Goal: Navigation & Orientation: Find specific page/section

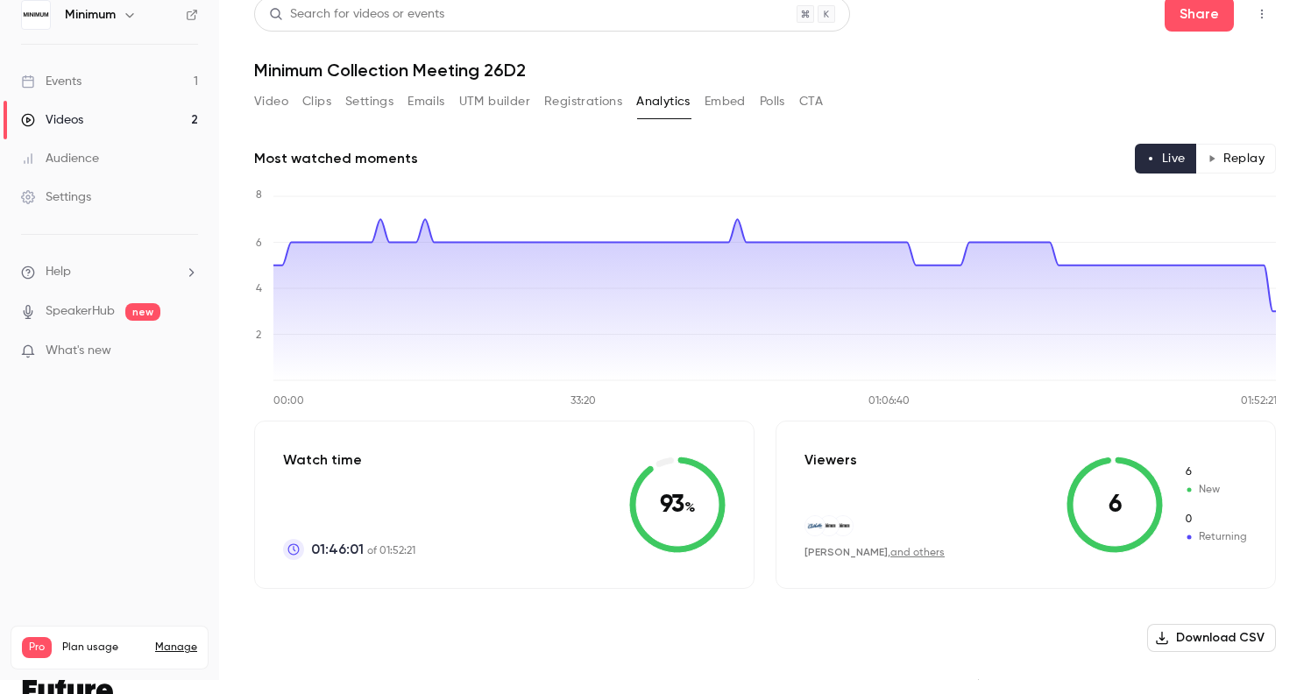
click at [102, 92] on link "Events 1" at bounding box center [109, 81] width 219 height 39
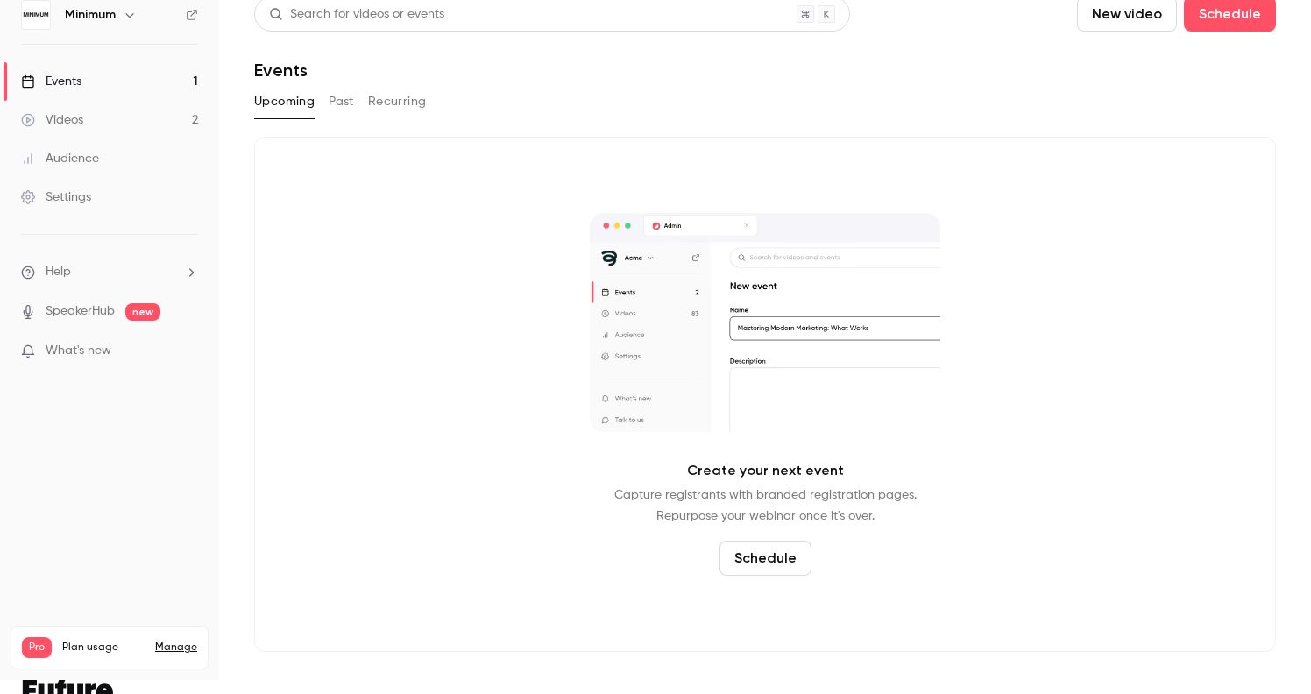
click at [90, 108] on link "Videos 2" at bounding box center [109, 120] width 219 height 39
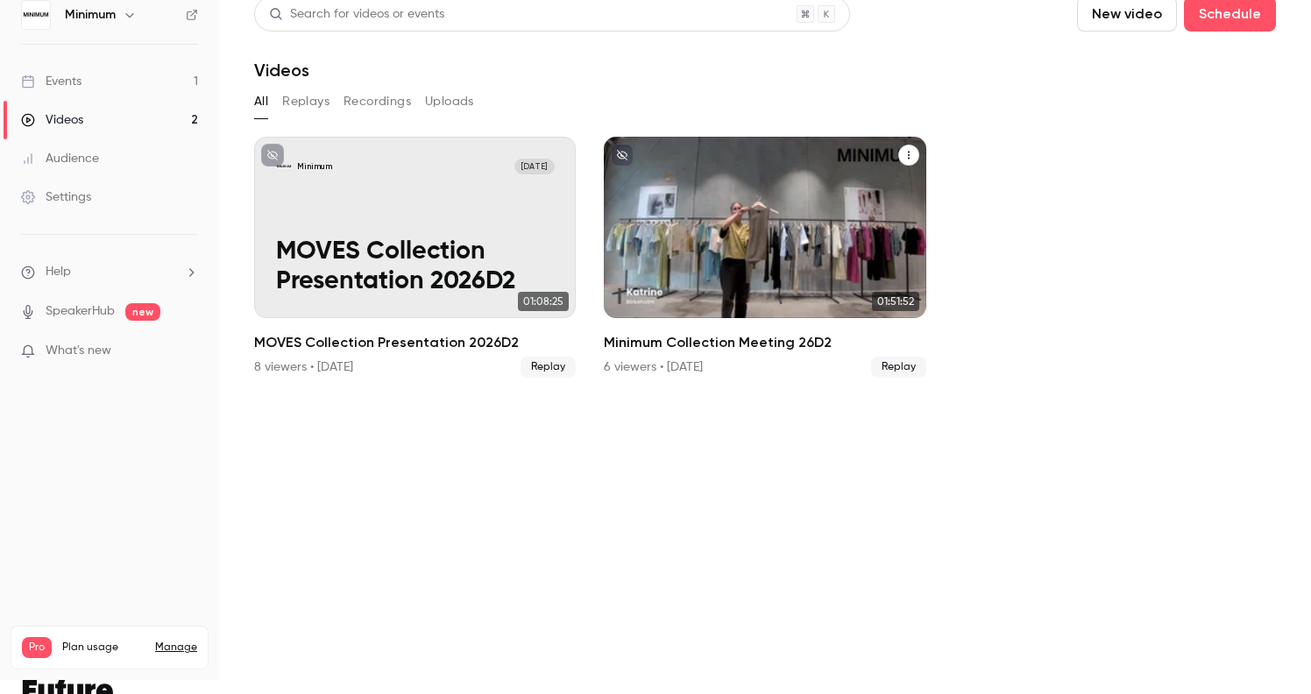
click at [719, 251] on div "Minimum Collection Meeting 26D2" at bounding box center [765, 227] width 322 height 181
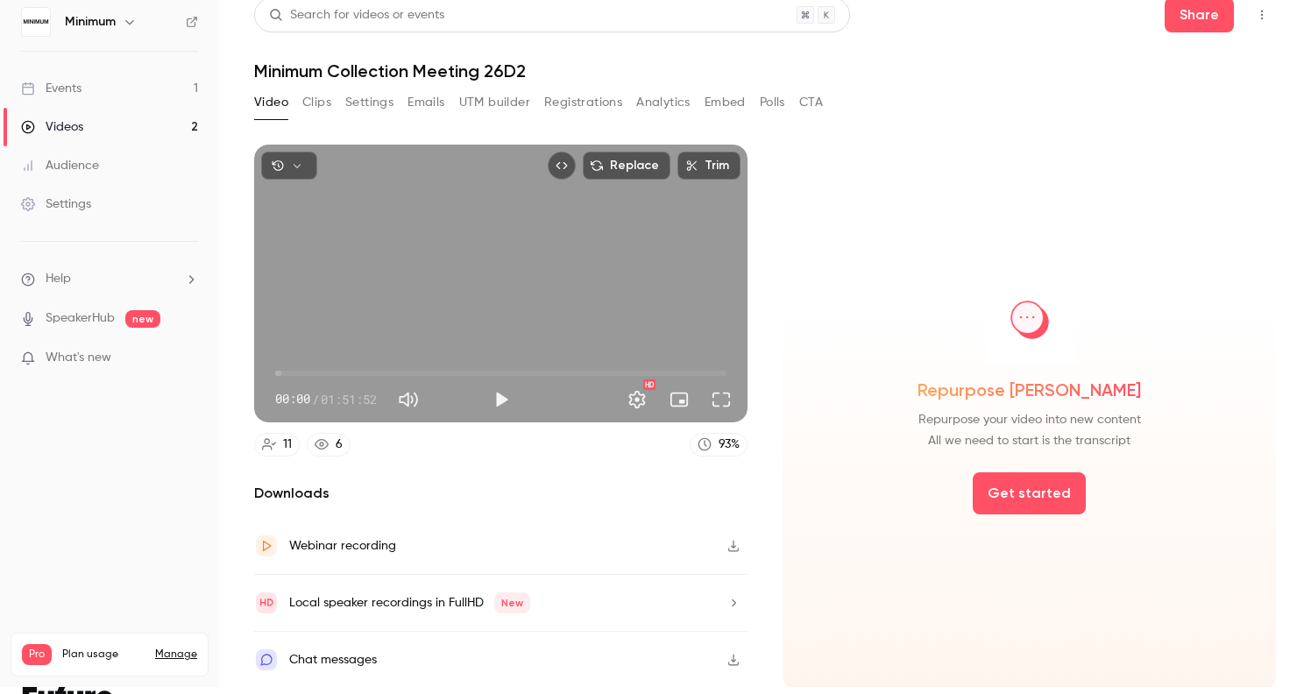
scroll to position [10, 0]
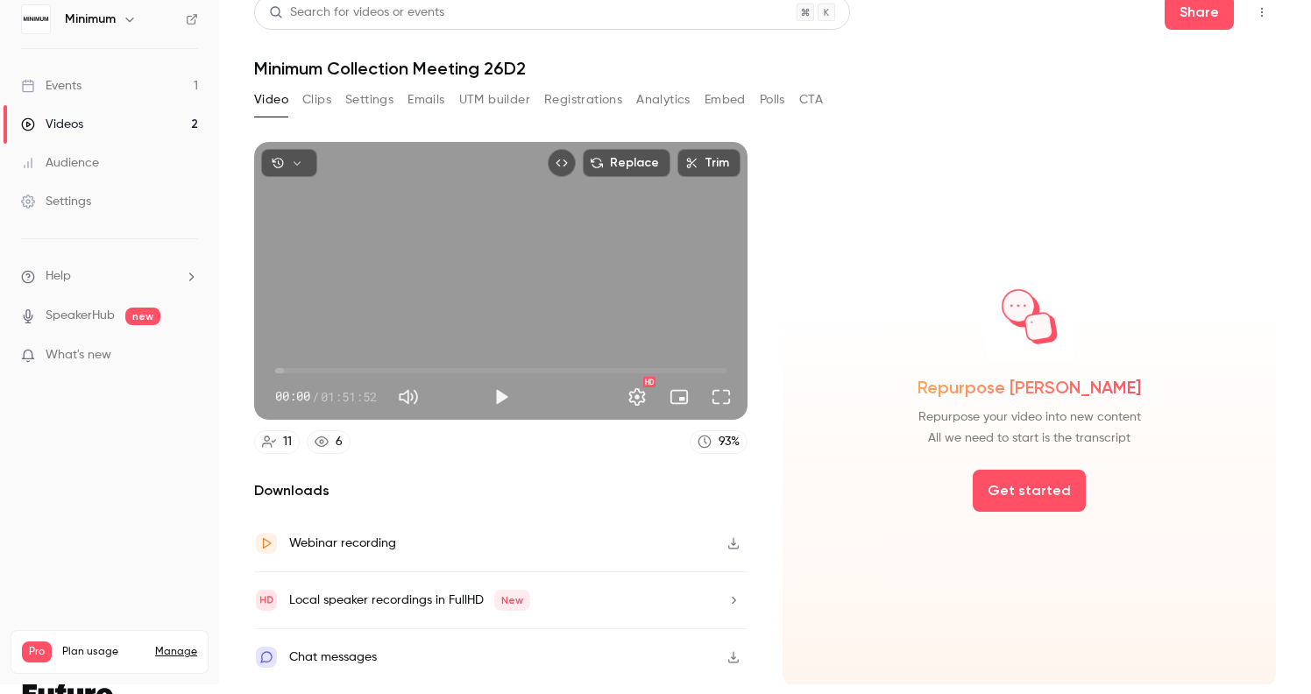
click at [563, 97] on button "Registrations" at bounding box center [583, 100] width 78 height 28
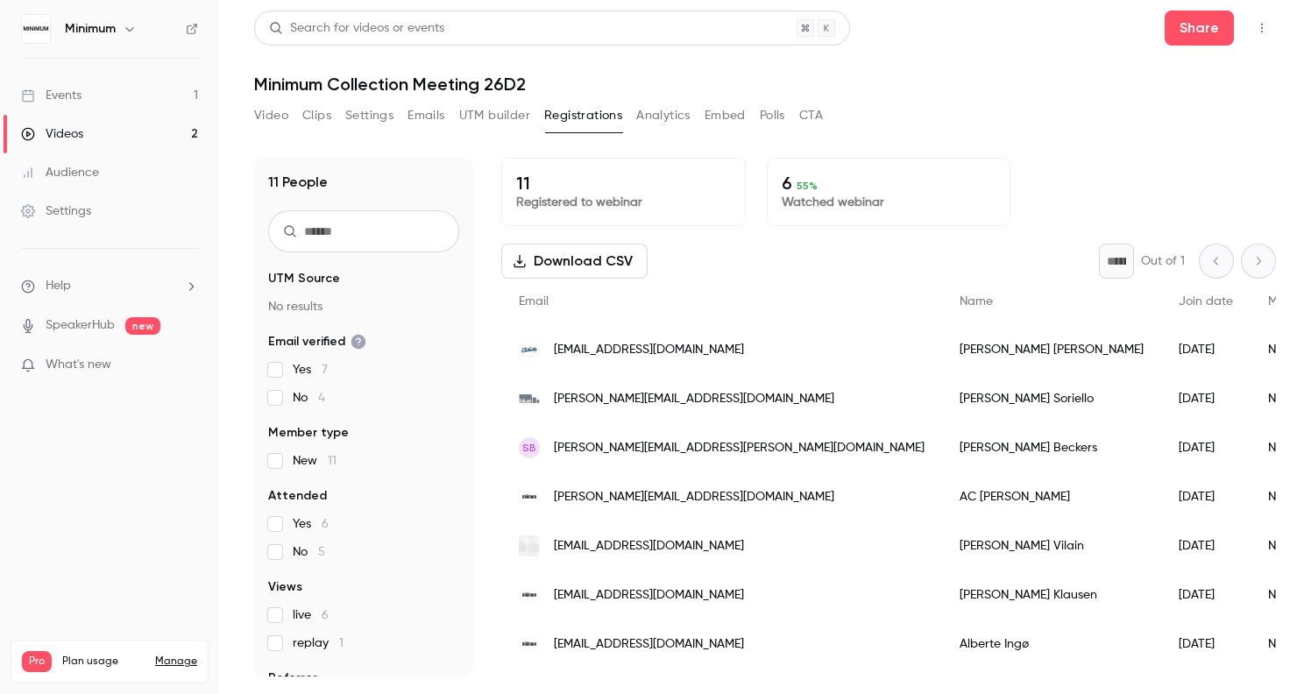
click at [677, 119] on button "Analytics" at bounding box center [663, 116] width 54 height 28
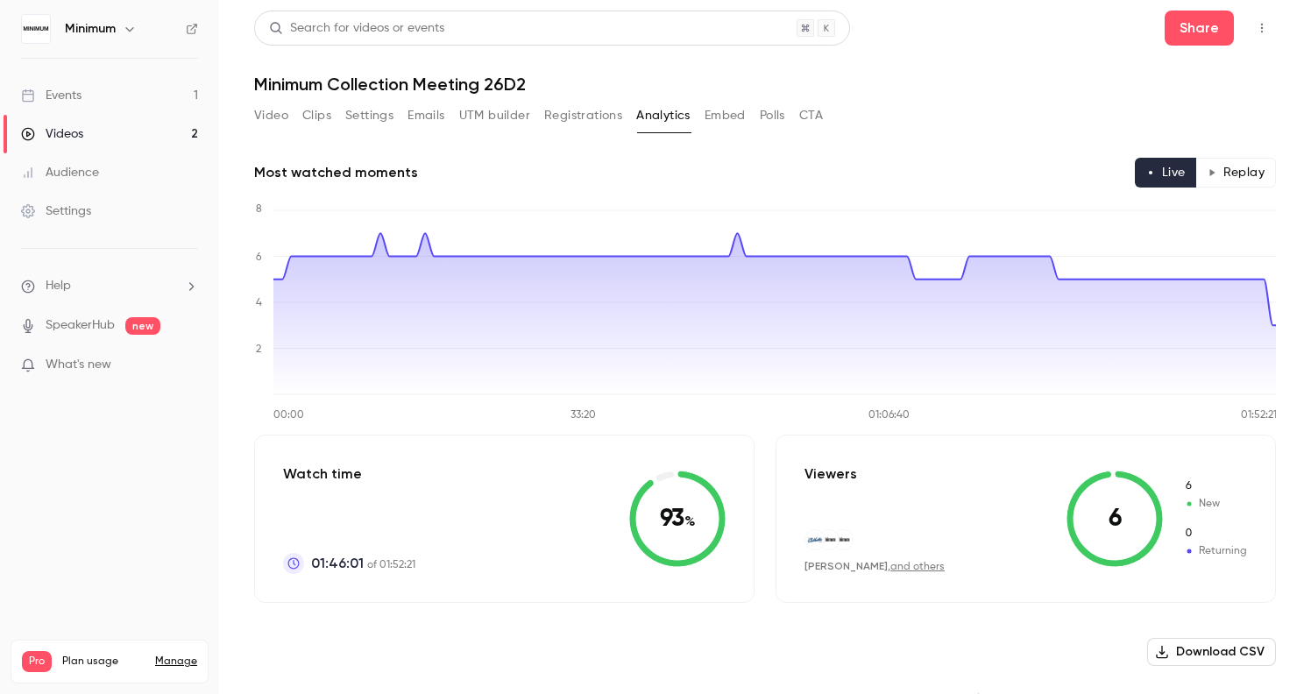
click at [730, 114] on button "Embed" at bounding box center [725, 116] width 41 height 28
